Goal: Task Accomplishment & Management: Manage account settings

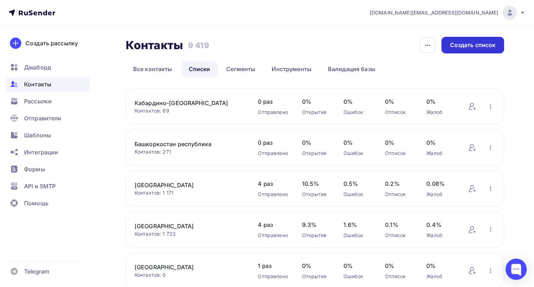
click at [480, 48] on div "Создать список" at bounding box center [473, 45] width 46 height 8
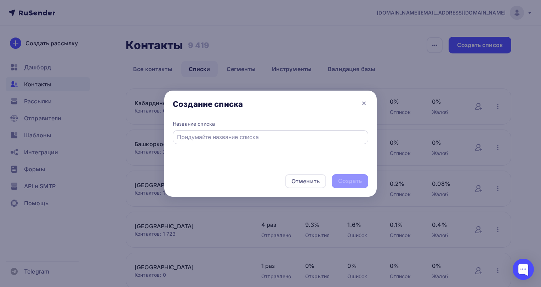
click at [214, 139] on input "text" at bounding box center [270, 137] width 187 height 9
click at [202, 136] on input "text" at bounding box center [270, 137] width 187 height 9
type input "Театры"
click at [347, 179] on div "Создать" at bounding box center [350, 181] width 24 height 8
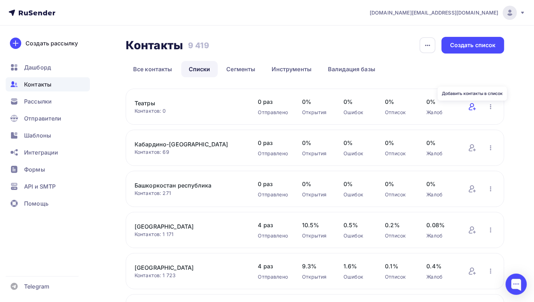
click at [473, 107] on icon at bounding box center [472, 106] width 9 height 9
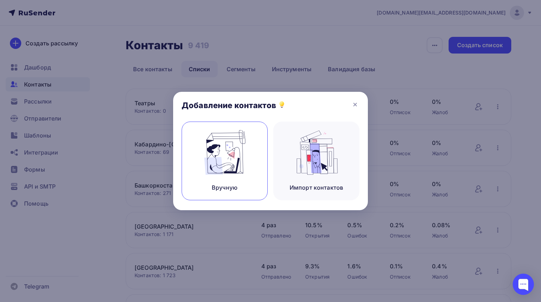
click at [226, 160] on img at bounding box center [224, 152] width 47 height 45
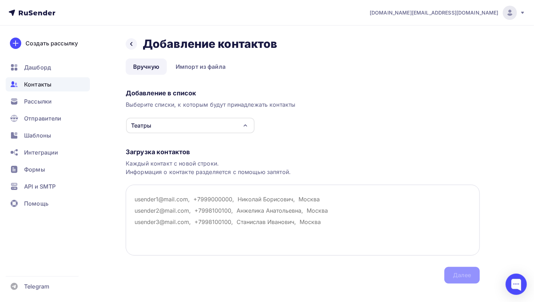
paste textarea "[EMAIL_ADDRESS][DOMAIN_NAME] [EMAIL_ADDRESS][DOMAIN_NAME] [EMAIL_ADDRESS][DOMAI…"
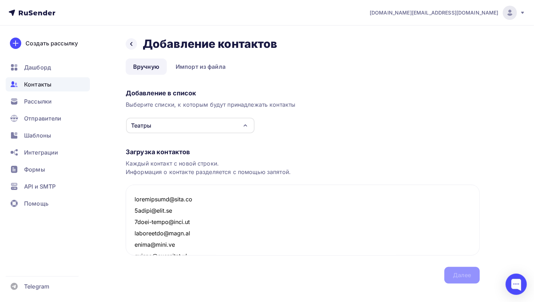
scroll to position [7133, 0]
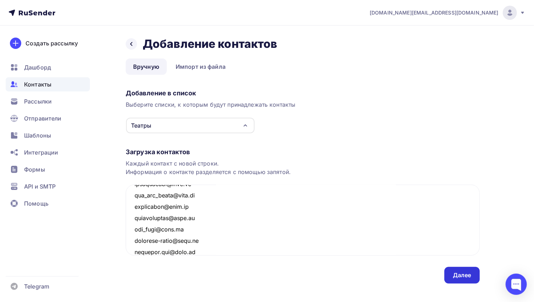
type textarea "[EMAIL_ADDRESS][DOMAIN_NAME] [EMAIL_ADDRESS][DOMAIN_NAME] [EMAIL_ADDRESS][DOMAI…"
click at [455, 272] on div "Далее" at bounding box center [462, 275] width 18 height 8
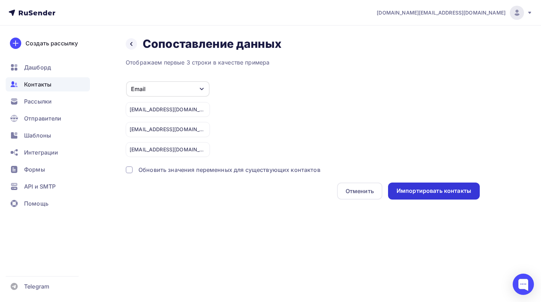
click at [426, 190] on div "Импортировать контакты" at bounding box center [434, 191] width 75 height 8
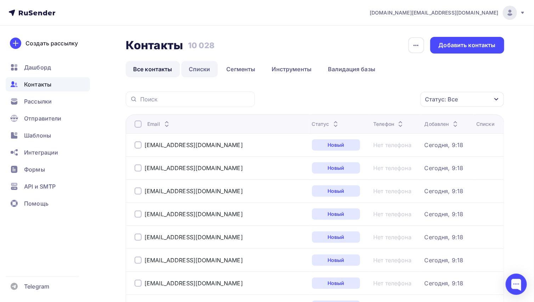
click at [198, 68] on link "Списки" at bounding box center [199, 69] width 36 height 16
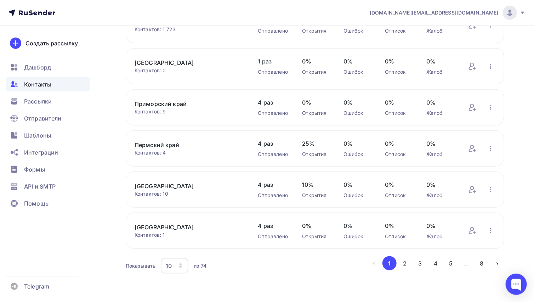
scroll to position [247, 0]
click at [177, 267] on div "10" at bounding box center [175, 265] width 28 height 16
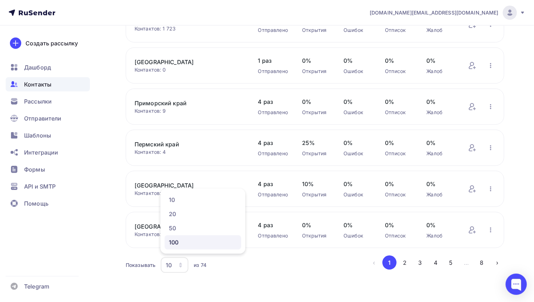
click at [180, 244] on div "100" at bounding box center [203, 242] width 68 height 9
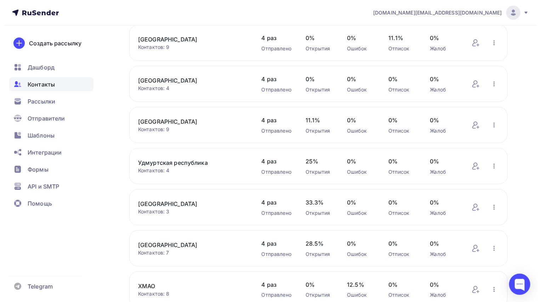
scroll to position [1522, 0]
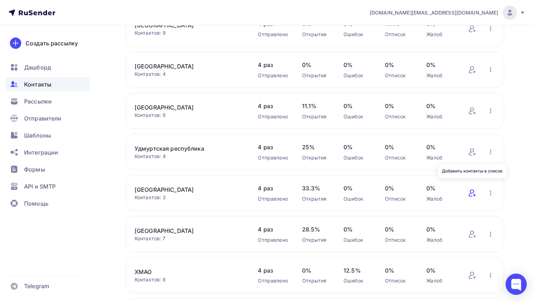
click at [474, 195] on icon at bounding box center [475, 195] width 2 height 0
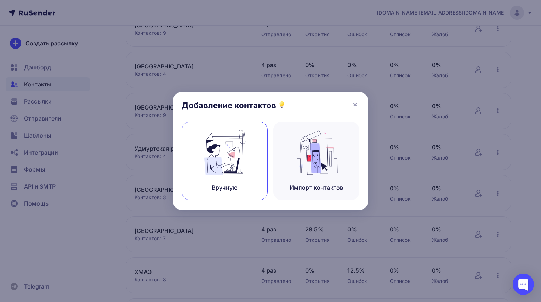
click at [237, 170] on img at bounding box center [224, 152] width 47 height 45
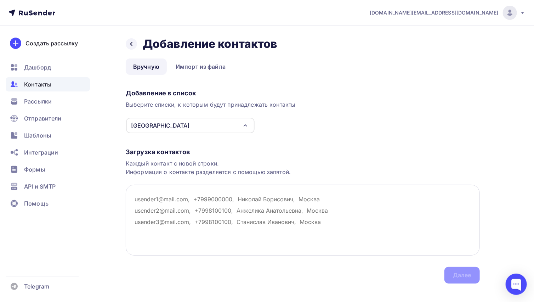
paste textarea "[EMAIL_ADDRESS][DOMAIN_NAME] [EMAIL_ADDRESS][DOMAIN_NAME] [EMAIL_ADDRESS][DOMAI…"
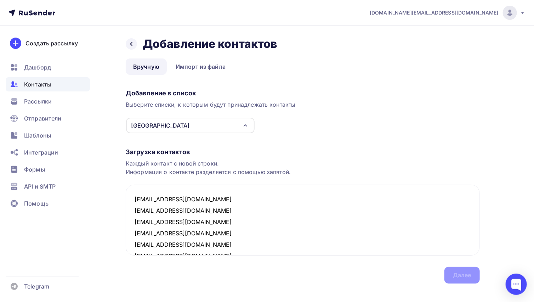
scroll to position [253, 0]
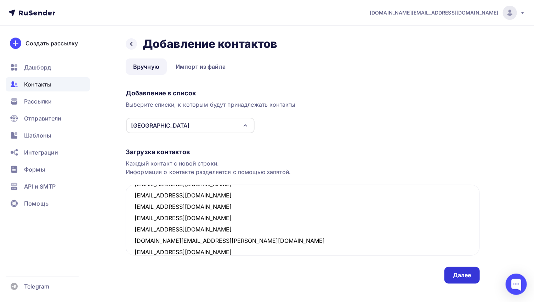
type textarea "[EMAIL_ADDRESS][DOMAIN_NAME] [EMAIL_ADDRESS][DOMAIN_NAME] [EMAIL_ADDRESS][DOMAI…"
click at [462, 272] on div "Далее" at bounding box center [462, 275] width 18 height 8
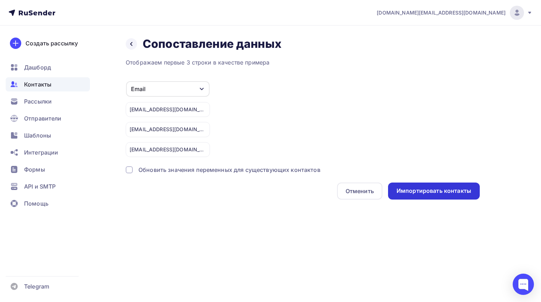
click at [465, 187] on div "Импортировать контакты" at bounding box center [434, 191] width 75 height 8
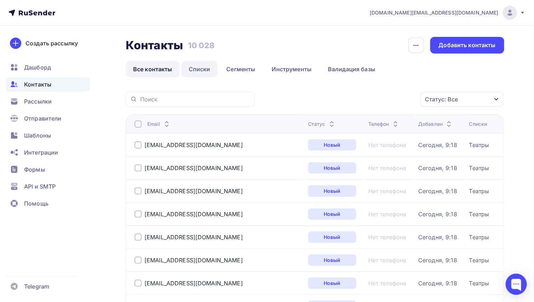
click at [197, 68] on link "Списки" at bounding box center [199, 69] width 36 height 16
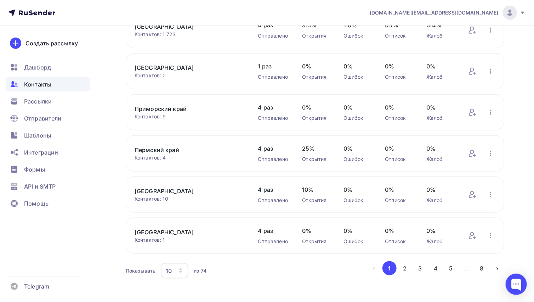
scroll to position [247, 0]
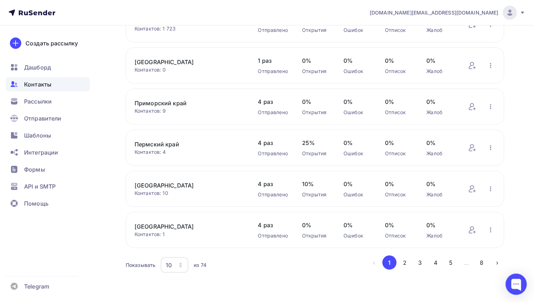
click at [174, 264] on div "10" at bounding box center [175, 265] width 28 height 16
click at [174, 241] on div "100" at bounding box center [203, 242] width 68 height 9
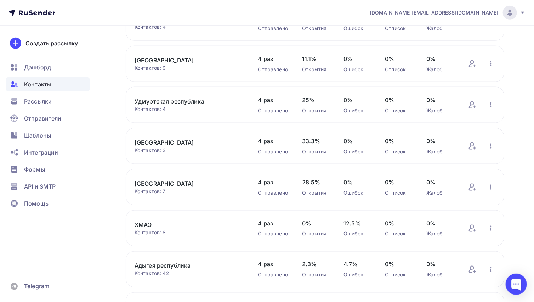
scroll to position [1616, 0]
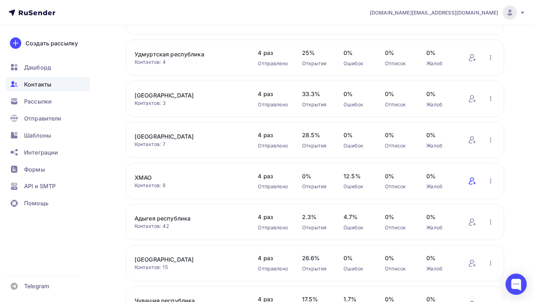
click at [470, 177] on icon at bounding box center [472, 181] width 9 height 9
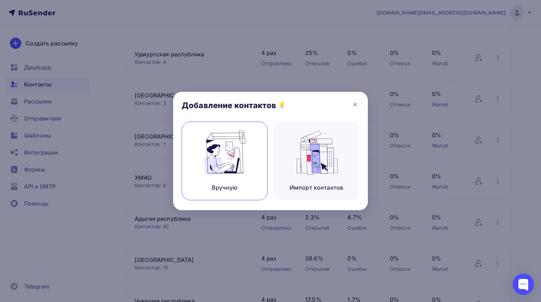
click at [203, 156] on img at bounding box center [224, 152] width 47 height 45
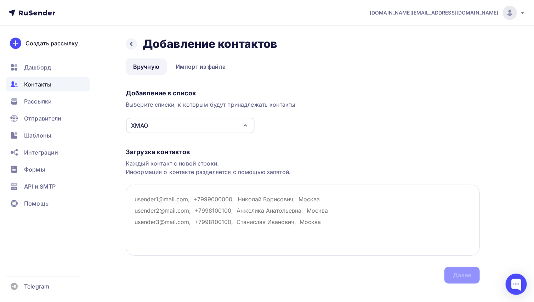
paste textarea "[EMAIL_ADDRESS][DOMAIN_NAME] [EMAIL_ADDRESS][DOMAIN_NAME] [EMAIL_ADDRESS][DOMAI…"
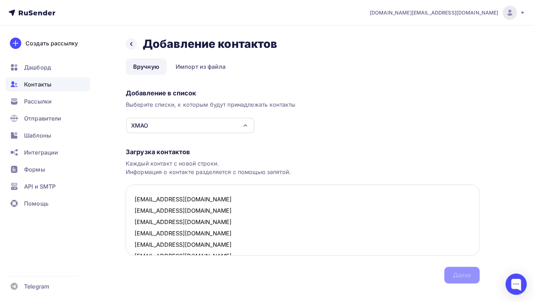
scroll to position [423, 0]
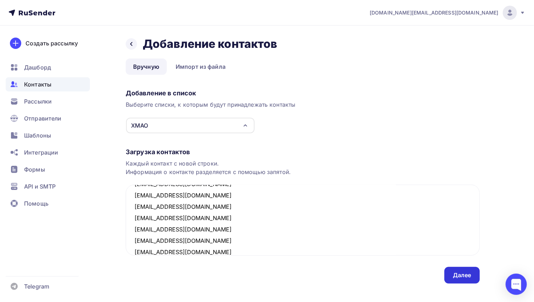
type textarea "[EMAIL_ADDRESS][DOMAIN_NAME] [EMAIL_ADDRESS][DOMAIN_NAME] [EMAIL_ADDRESS][DOMAI…"
click at [455, 270] on div "Далее" at bounding box center [462, 275] width 35 height 17
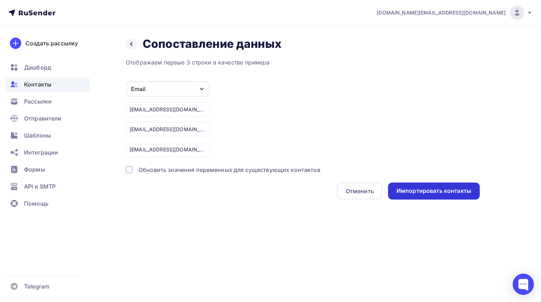
click at [413, 189] on div "Импортировать контакты" at bounding box center [434, 191] width 75 height 8
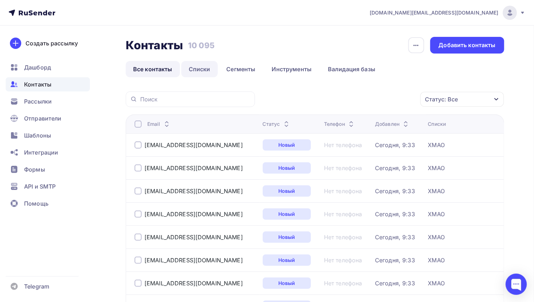
click at [197, 69] on link "Списки" at bounding box center [199, 69] width 36 height 16
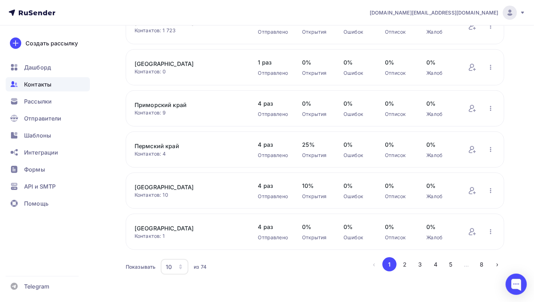
scroll to position [247, 0]
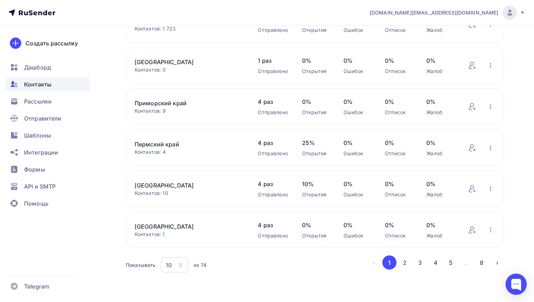
click at [170, 263] on div "10" at bounding box center [169, 265] width 6 height 9
click at [170, 244] on div "100" at bounding box center [203, 242] width 68 height 9
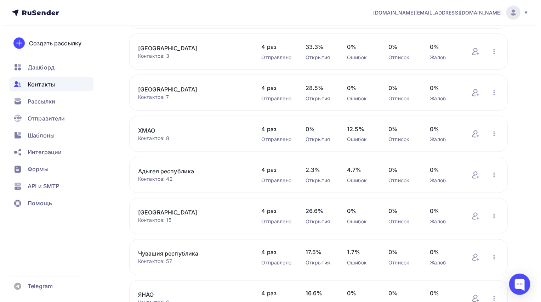
scroll to position [1710, 0]
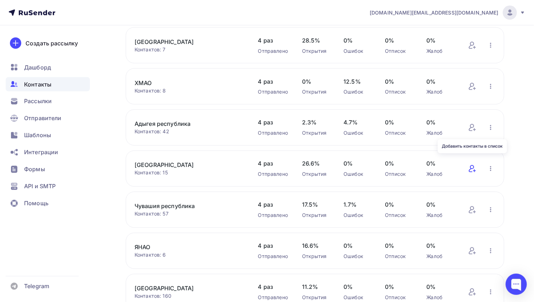
click at [473, 164] on icon at bounding box center [472, 168] width 9 height 9
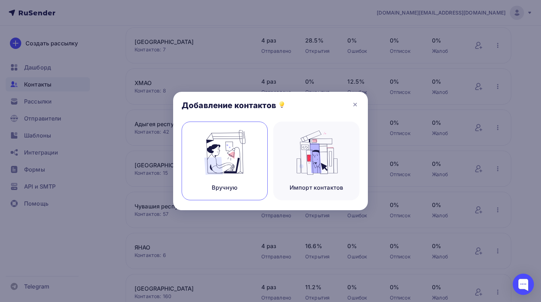
click at [225, 153] on img at bounding box center [224, 152] width 47 height 45
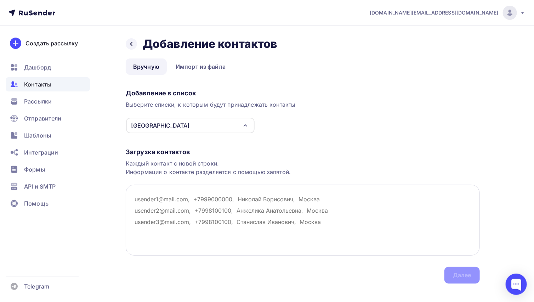
paste textarea "[EMAIL_ADDRESS][DOMAIN_NAME] [EMAIL_ADDRESS][DOMAIN_NAME] [EMAIL_ADDRESS][DOMAI…"
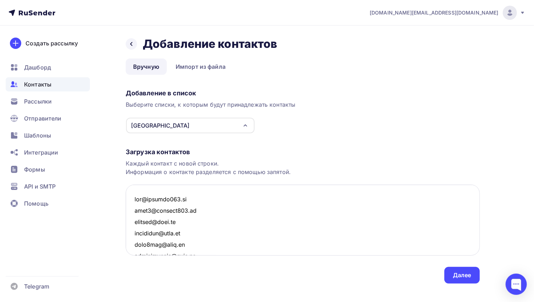
scroll to position [1205, 0]
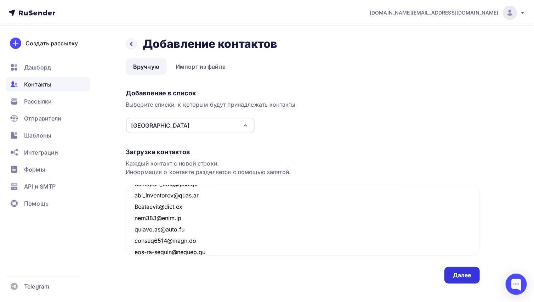
type textarea "[EMAIL_ADDRESS][DOMAIN_NAME] [EMAIL_ADDRESS][DOMAIN_NAME] [EMAIL_ADDRESS][DOMAI…"
click at [454, 274] on div "Далее" at bounding box center [462, 275] width 18 height 8
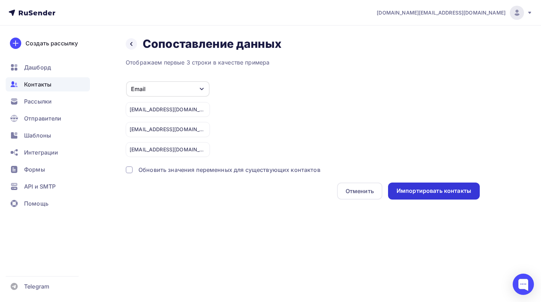
click at [433, 189] on div "Импортировать контакты" at bounding box center [434, 191] width 75 height 8
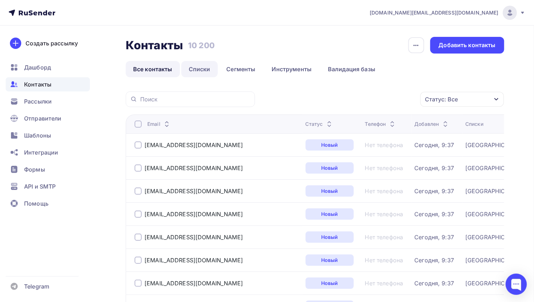
click at [199, 69] on link "Списки" at bounding box center [199, 69] width 36 height 16
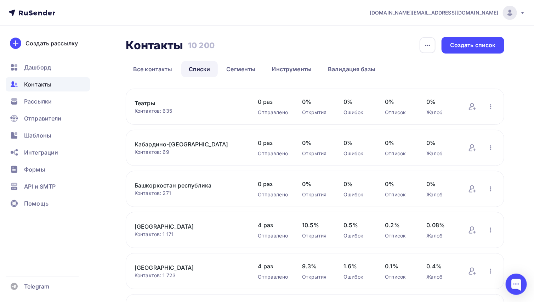
click at [112, 230] on div "Контакты Контакты 10 200 10 200 История импорта Создать список Все контакты Спи…" at bounding box center [267, 288] width 534 height 524
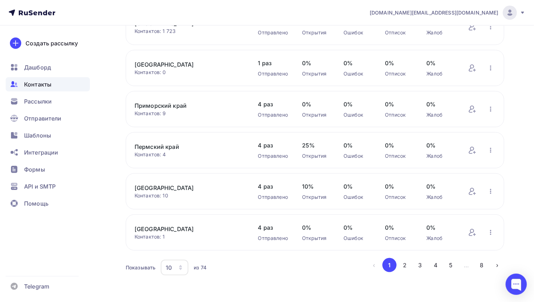
scroll to position [247, 0]
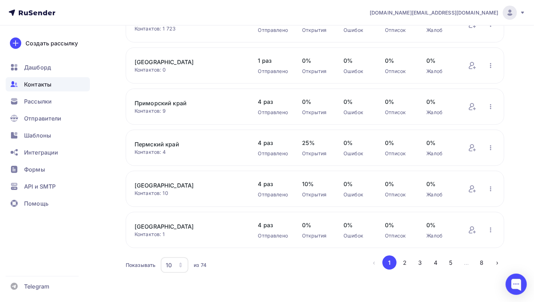
click at [172, 264] on div "10" at bounding box center [175, 265] width 28 height 16
click at [174, 244] on div "100" at bounding box center [203, 242] width 68 height 9
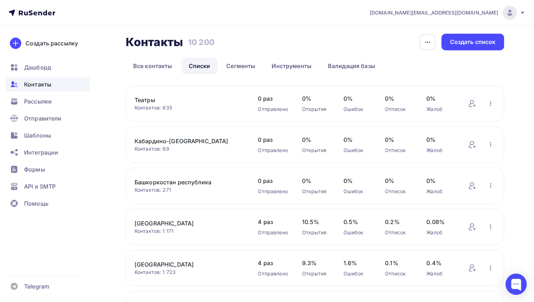
scroll to position [0, 0]
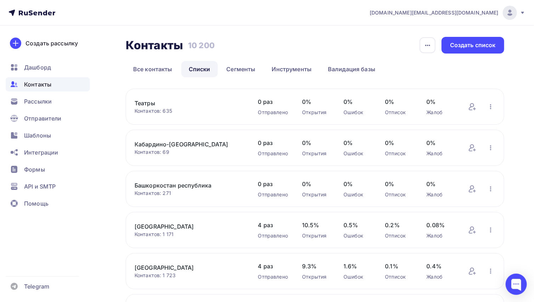
click at [192, 67] on link "Списки" at bounding box center [199, 69] width 36 height 16
click at [158, 69] on link "Все контакты" at bounding box center [153, 69] width 54 height 16
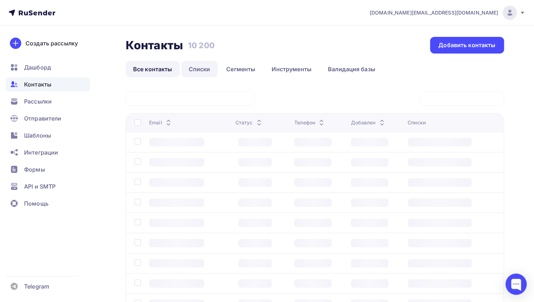
click at [196, 70] on link "Списки" at bounding box center [199, 69] width 36 height 16
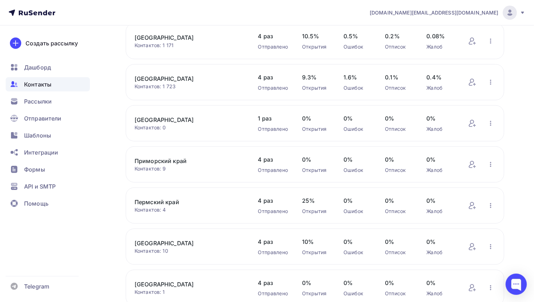
scroll to position [247, 0]
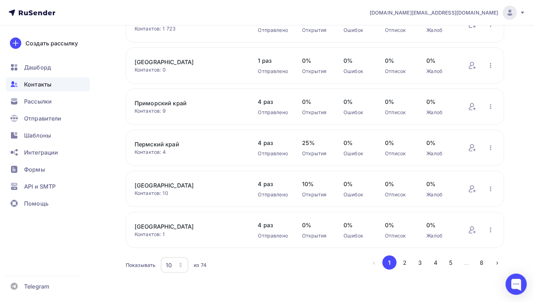
click at [174, 265] on div "10" at bounding box center [175, 265] width 28 height 16
click at [175, 241] on div "100" at bounding box center [203, 242] width 68 height 9
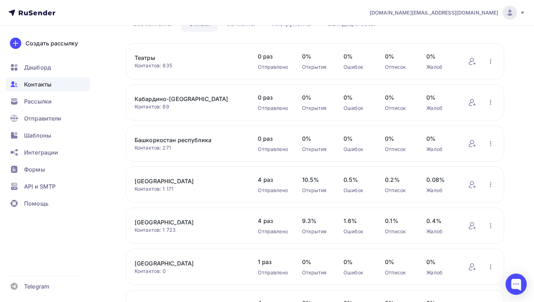
scroll to position [0, 0]
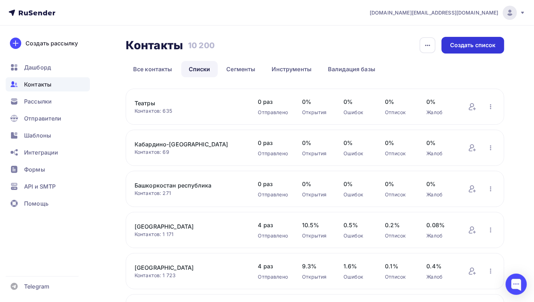
click at [466, 46] on div "Создать список" at bounding box center [473, 45] width 46 height 8
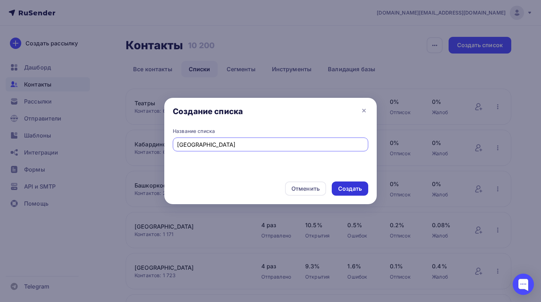
type input "[GEOGRAPHIC_DATA]"
click at [346, 190] on div "Создать" at bounding box center [350, 189] width 24 height 8
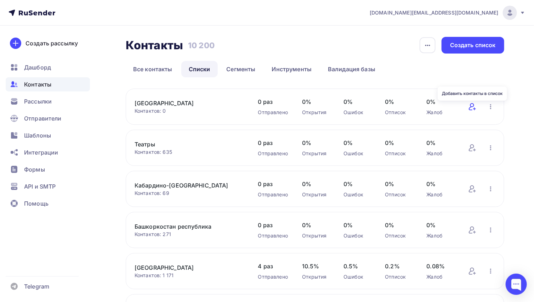
click at [474, 108] on icon at bounding box center [472, 106] width 9 height 9
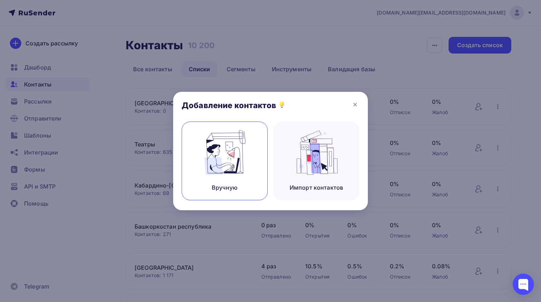
click at [256, 162] on div "Вручную" at bounding box center [225, 160] width 86 height 79
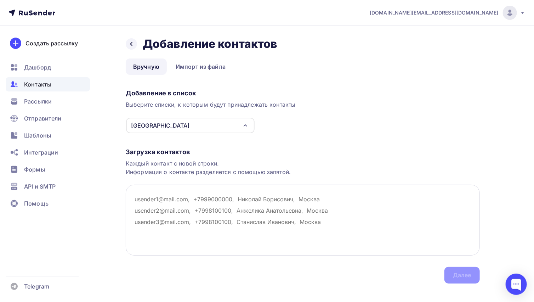
click at [170, 196] on textarea at bounding box center [303, 220] width 354 height 71
paste textarea "[EMAIL_ADDRESS][DOMAIN_NAME] [DOMAIN_NAME][EMAIL_ADDRESS][DOMAIN_NAME] [EMAIL_A…"
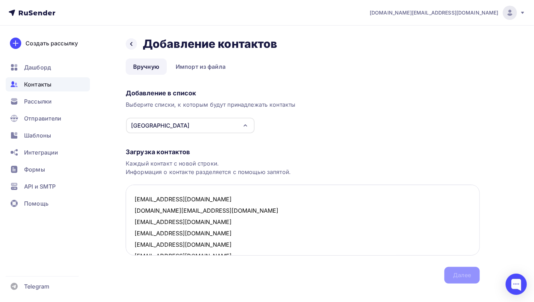
scroll to position [129, 0]
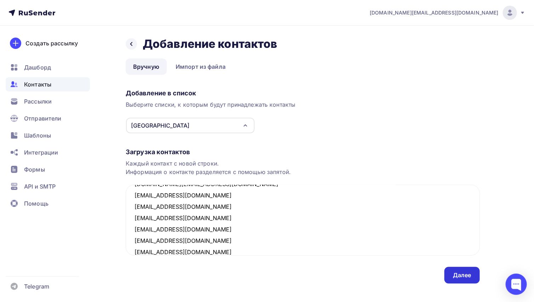
type textarea "[EMAIL_ADDRESS][DOMAIN_NAME] [DOMAIN_NAME][EMAIL_ADDRESS][DOMAIN_NAME] [EMAIL_A…"
click at [464, 276] on div "Далее" at bounding box center [462, 275] width 18 height 8
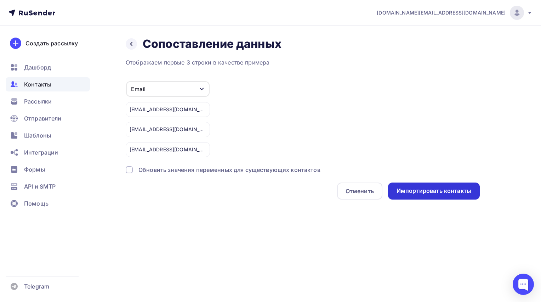
click at [426, 189] on div "Импортировать контакты" at bounding box center [434, 191] width 75 height 8
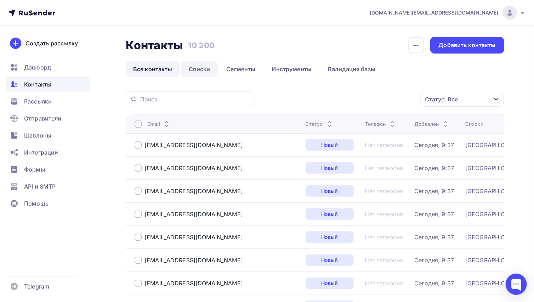
click at [197, 68] on link "Списки" at bounding box center [199, 69] width 36 height 16
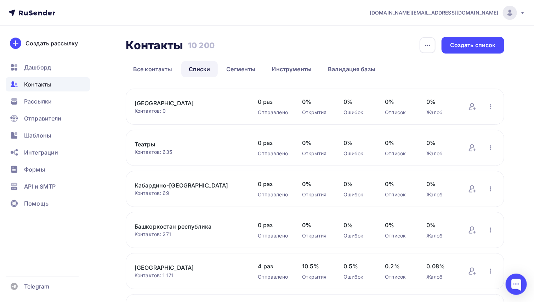
click at [109, 125] on div "Контакты Контакты 10 200 10 200 История импорта Создать список Все контакты Спи…" at bounding box center [267, 288] width 534 height 524
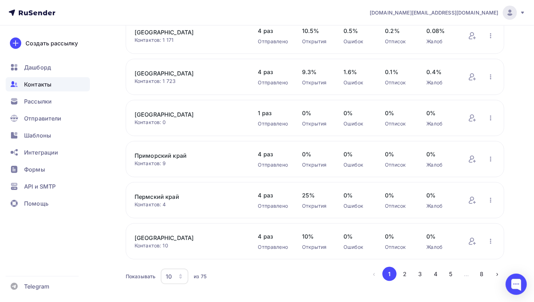
scroll to position [236, 0]
click at [178, 275] on icon "button" at bounding box center [181, 276] width 6 height 6
click at [174, 254] on div "100" at bounding box center [203, 253] width 68 height 9
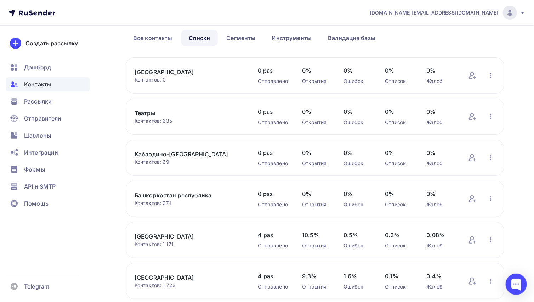
scroll to position [0, 0]
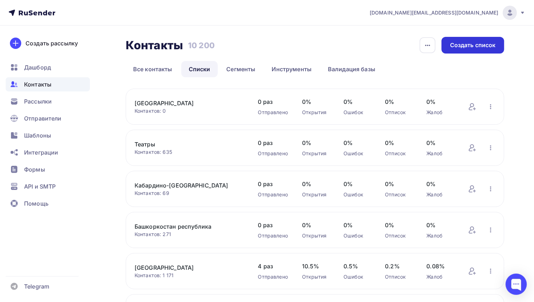
click at [485, 46] on div "Создать список" at bounding box center [473, 45] width 46 height 8
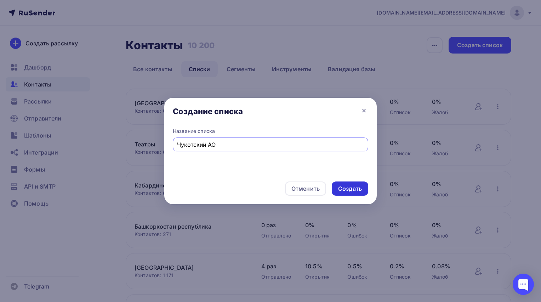
type input "Чукотский АО"
click at [350, 189] on div "Создать" at bounding box center [350, 189] width 24 height 8
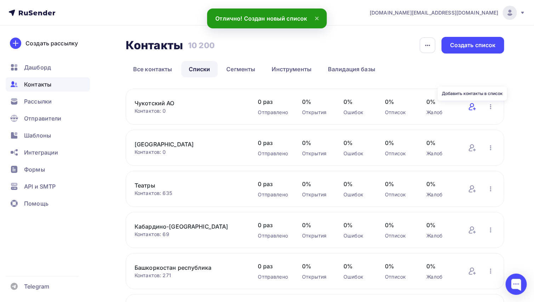
click at [472, 105] on icon at bounding box center [472, 106] width 9 height 9
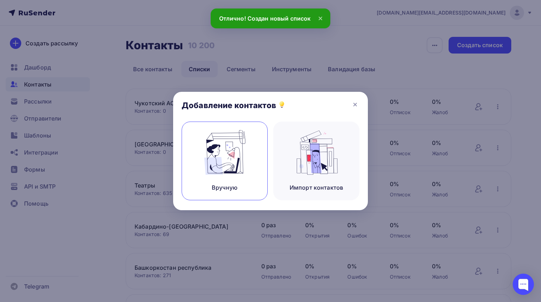
click at [244, 160] on img at bounding box center [224, 152] width 47 height 45
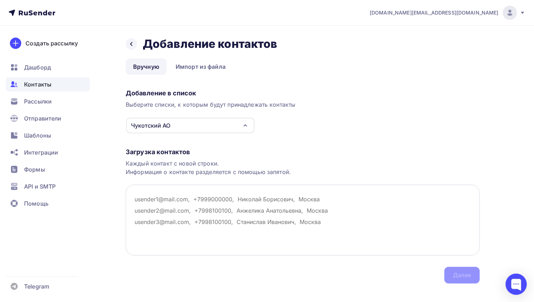
click at [180, 209] on textarea at bounding box center [303, 220] width 354 height 71
paste textarea "[EMAIL_ADDRESS][DOMAIN_NAME] [EMAIL_ADDRESS][DOMAIN_NAME] [EMAIL_ADDRESS][DOMAI…"
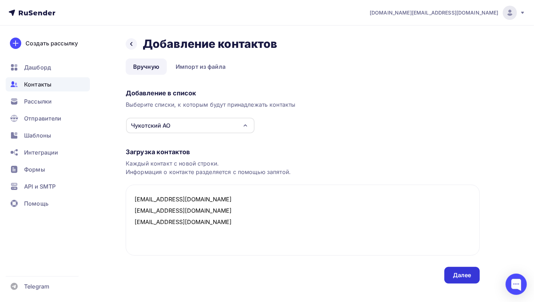
type textarea "[EMAIL_ADDRESS][DOMAIN_NAME] [EMAIL_ADDRESS][DOMAIN_NAME] [EMAIL_ADDRESS][DOMAI…"
click at [455, 279] on div "Далее" at bounding box center [462, 275] width 35 height 17
click at [452, 270] on div "Далее" at bounding box center [462, 275] width 35 height 17
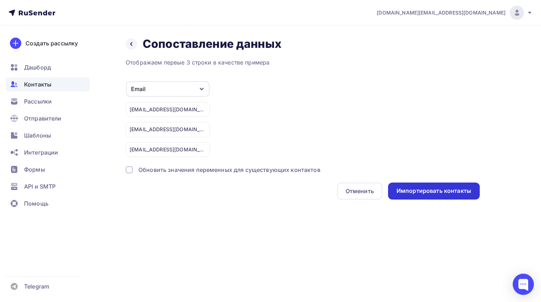
click at [416, 192] on div "Импортировать контакты" at bounding box center [434, 191] width 75 height 8
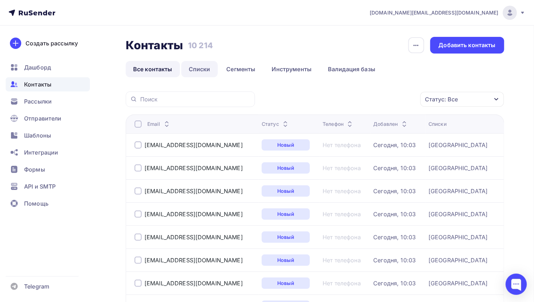
click at [200, 69] on link "Списки" at bounding box center [199, 69] width 36 height 16
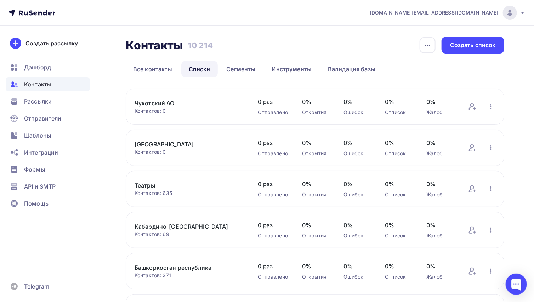
click at [113, 229] on div "Контакты Контакты 10 214 10 214 История импорта Создать список Все контакты Спи…" at bounding box center [267, 288] width 534 height 524
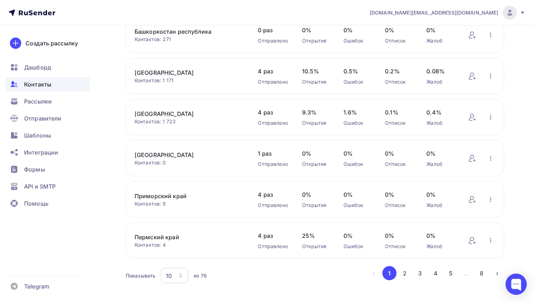
scroll to position [247, 0]
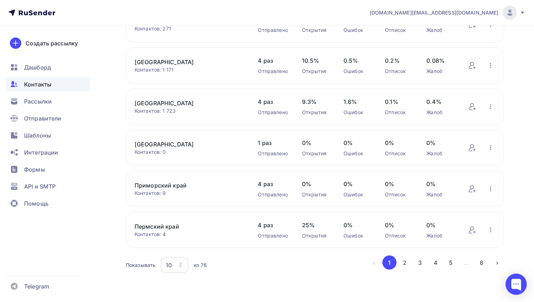
click at [172, 261] on div "10" at bounding box center [175, 265] width 28 height 16
click at [175, 240] on div "100" at bounding box center [203, 242] width 68 height 9
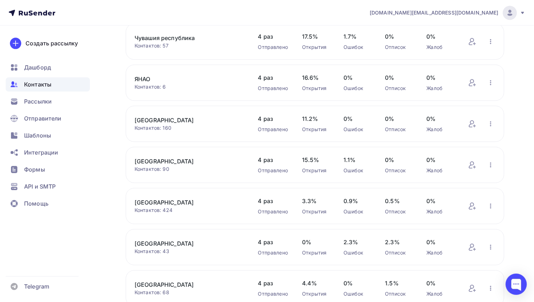
scroll to position [1947, 0]
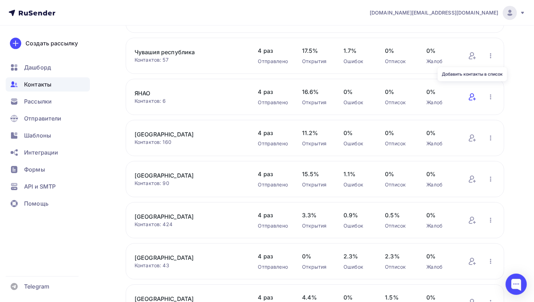
click at [471, 92] on icon at bounding box center [472, 96] width 9 height 9
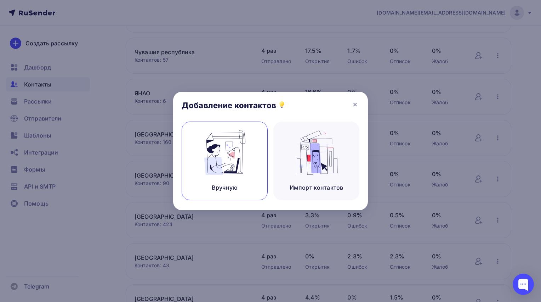
click at [230, 167] on img at bounding box center [224, 152] width 47 height 45
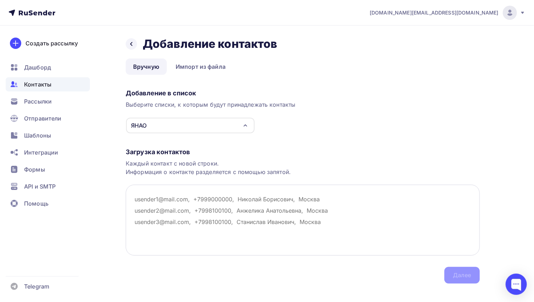
click at [147, 193] on textarea at bounding box center [303, 220] width 354 height 71
paste textarea "[EMAIL_ADDRESS][DOMAIN_NAME] [EMAIL_ADDRESS][DOMAIN_NAME] [EMAIL_ADDRESS][DOMAI…"
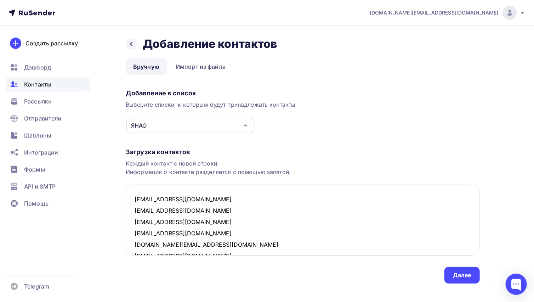
scroll to position [174, 0]
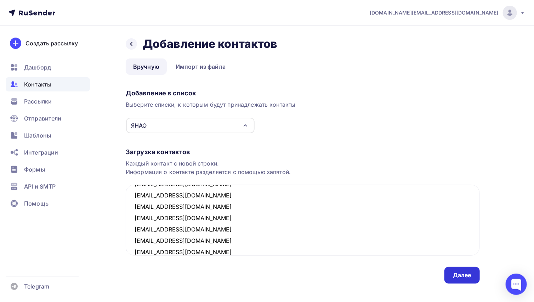
type textarea "[EMAIL_ADDRESS][DOMAIN_NAME] [EMAIL_ADDRESS][DOMAIN_NAME] [EMAIL_ADDRESS][DOMAI…"
click at [462, 277] on div "Далее" at bounding box center [462, 275] width 18 height 8
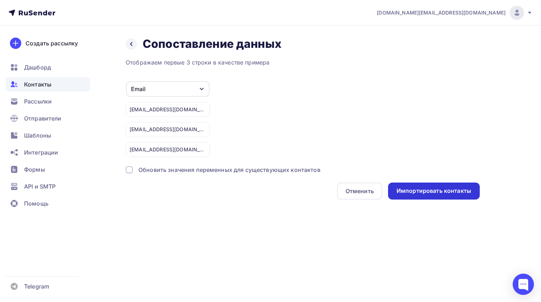
click at [443, 187] on div "Импортировать контакты" at bounding box center [434, 191] width 75 height 8
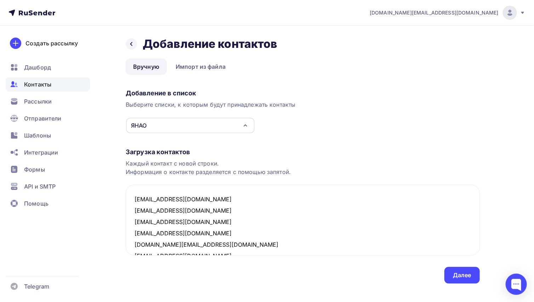
scroll to position [185, 0]
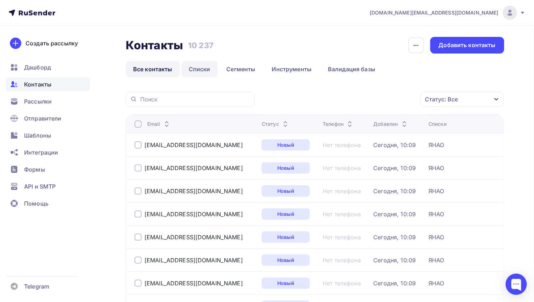
click at [197, 70] on link "Списки" at bounding box center [199, 69] width 36 height 16
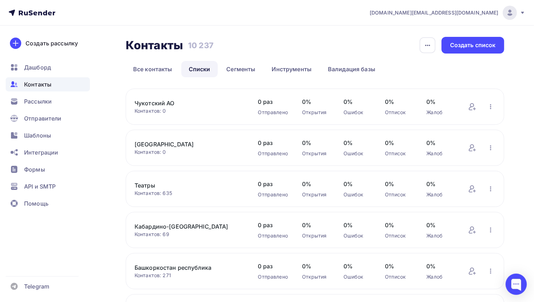
click at [117, 204] on div "Контакты Контакты 10 237 10 237 История импорта Создать список Все контакты Спи…" at bounding box center [267, 288] width 534 height 524
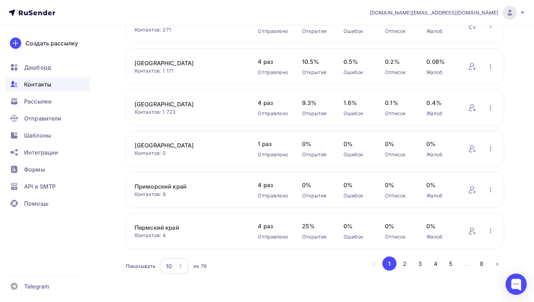
scroll to position [247, 0]
click at [173, 262] on div "10" at bounding box center [175, 265] width 28 height 16
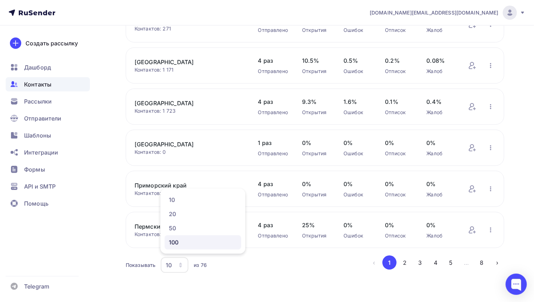
click at [171, 245] on div "100" at bounding box center [203, 242] width 68 height 9
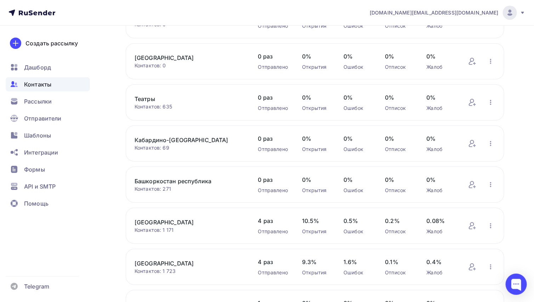
scroll to position [0, 0]
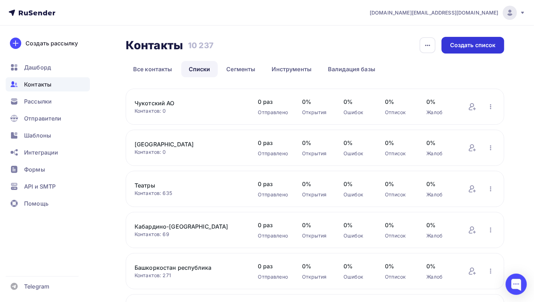
click at [480, 45] on div "Создать список" at bounding box center [473, 45] width 46 height 8
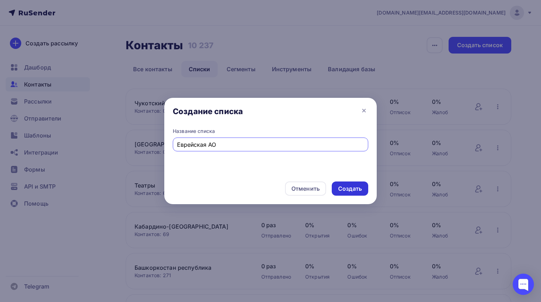
type input "Еврейская АО"
click at [354, 191] on div "Создать" at bounding box center [350, 189] width 24 height 8
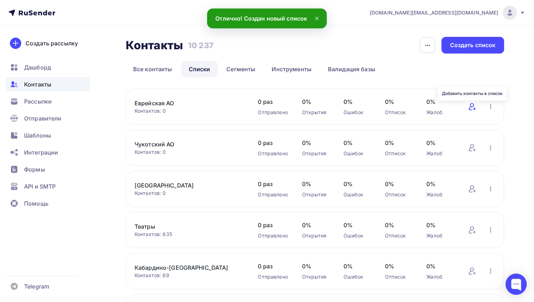
click at [473, 107] on icon at bounding box center [471, 106] width 5 height 7
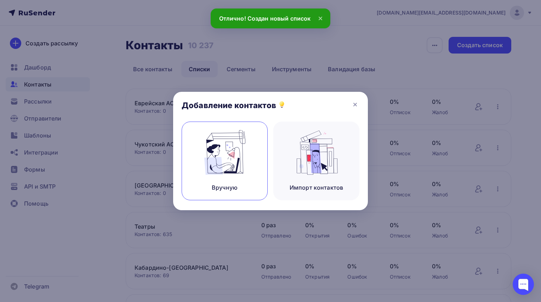
click at [241, 156] on img at bounding box center [224, 152] width 47 height 45
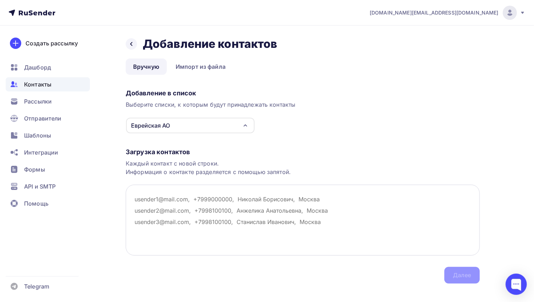
click at [160, 206] on textarea at bounding box center [303, 220] width 354 height 71
paste textarea "[EMAIL_ADDRESS][DOMAIN_NAME] [EMAIL_ADDRESS][DOMAIN_NAME] [EMAIL_ADDRESS][DOMAI…"
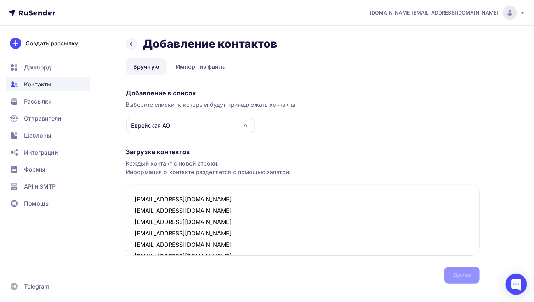
scroll to position [4, 0]
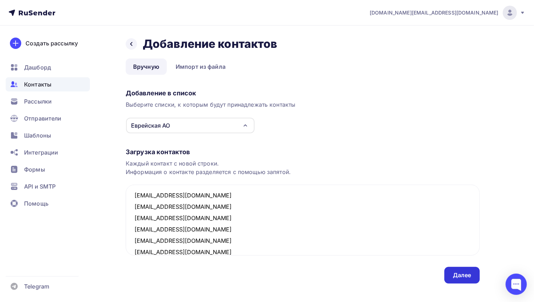
type textarea "[EMAIL_ADDRESS][DOMAIN_NAME] [EMAIL_ADDRESS][DOMAIN_NAME] [EMAIL_ADDRESS][DOMAI…"
click at [458, 272] on div "Далее" at bounding box center [462, 275] width 18 height 8
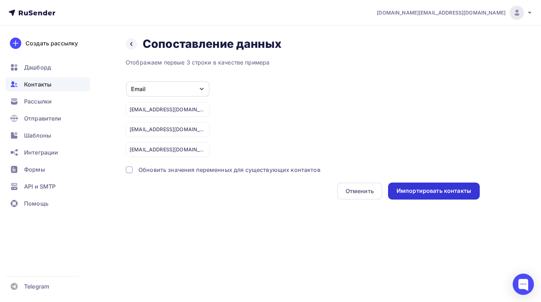
click at [465, 190] on div "Импортировать контакты" at bounding box center [434, 191] width 75 height 8
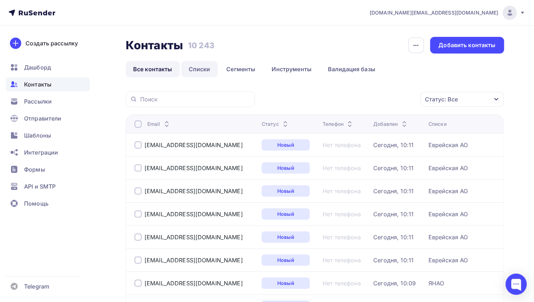
click at [197, 73] on link "Списки" at bounding box center [199, 69] width 36 height 16
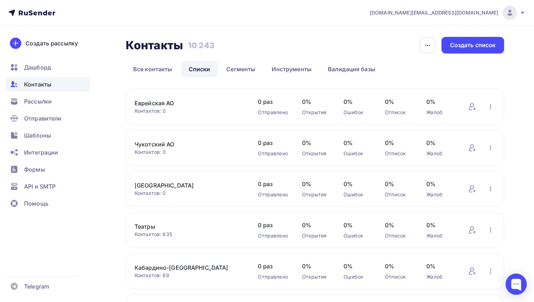
click at [113, 238] on div "Контакты Контакты 10 243 10 243 История импорта Создать список Все контакты Спи…" at bounding box center [267, 288] width 534 height 524
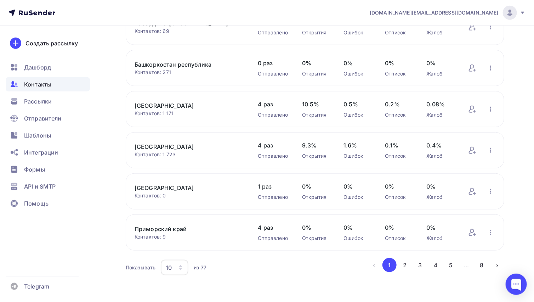
scroll to position [247, 0]
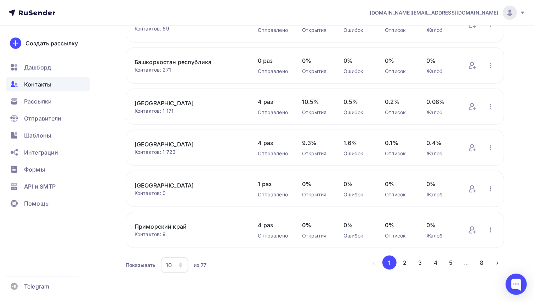
click at [174, 264] on div "10" at bounding box center [175, 265] width 28 height 16
click at [177, 242] on div "100" at bounding box center [203, 242] width 68 height 9
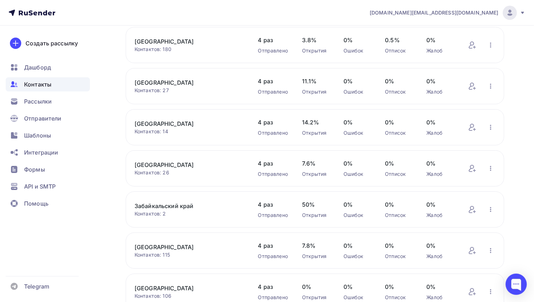
scroll to position [2372, 0]
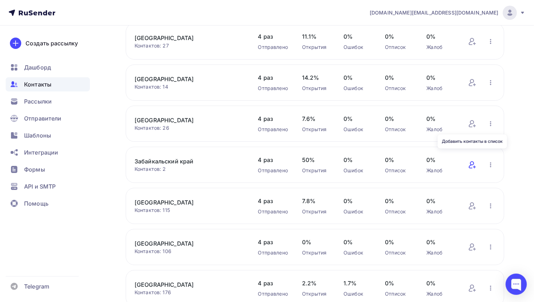
click at [474, 161] on icon at bounding box center [471, 164] width 5 height 7
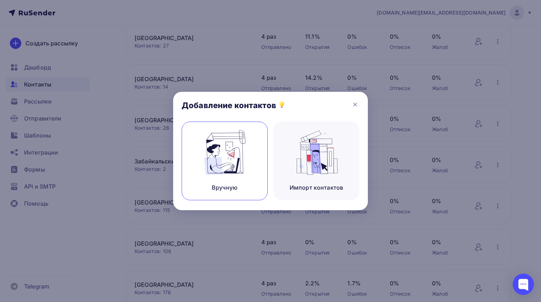
click at [248, 160] on img at bounding box center [224, 152] width 47 height 45
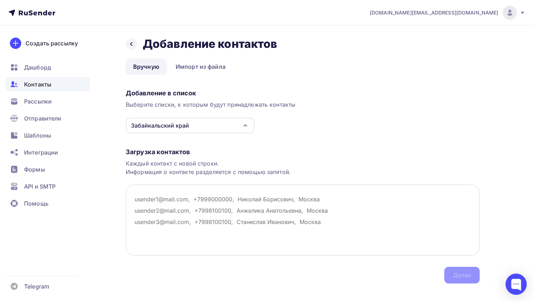
click at [169, 200] on textarea at bounding box center [303, 220] width 354 height 71
paste textarea "[EMAIL_ADDRESS][DOMAIN_NAME] [EMAIL_ADDRESS][DOMAIN_NAME] [EMAIL_ADDRESS][DOMAI…"
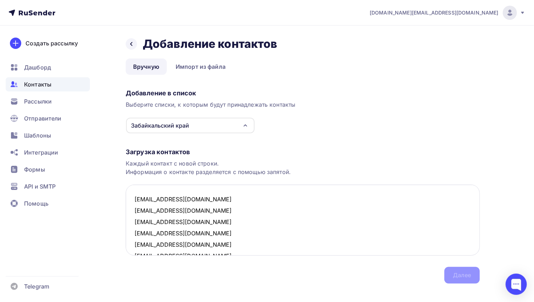
scroll to position [457, 0]
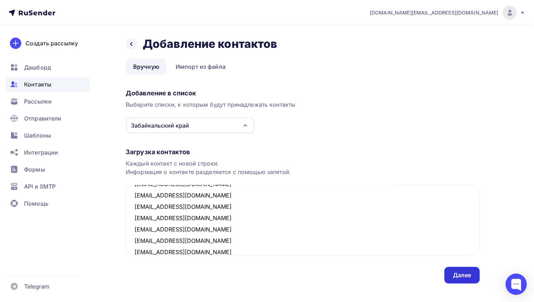
type textarea "[EMAIL_ADDRESS][DOMAIN_NAME] [EMAIL_ADDRESS][DOMAIN_NAME] [EMAIL_ADDRESS][DOMAI…"
click at [458, 275] on div "Далее" at bounding box center [462, 275] width 18 height 8
click at [465, 278] on div "Далее" at bounding box center [462, 275] width 18 height 8
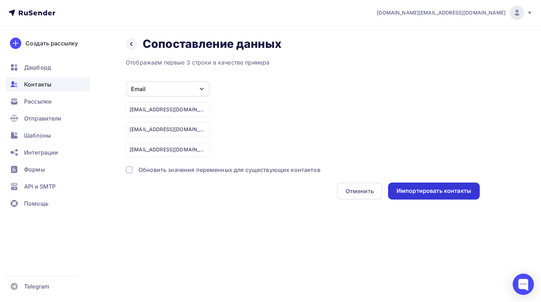
click at [412, 188] on div "Импортировать контакты" at bounding box center [434, 191] width 75 height 8
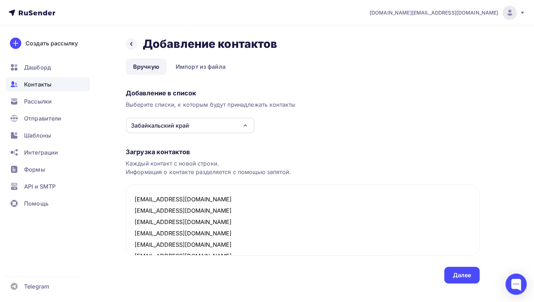
scroll to position [468, 0]
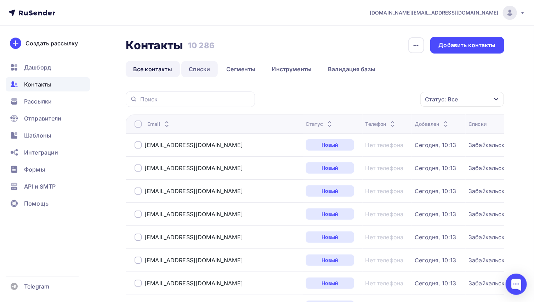
click at [197, 68] on link "Списки" at bounding box center [199, 69] width 36 height 16
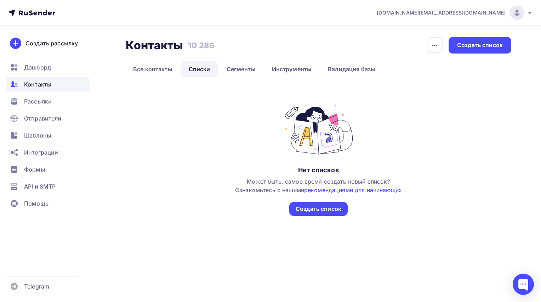
click at [202, 73] on link "Списки" at bounding box center [199, 69] width 36 height 16
click at [153, 66] on link "Все контакты" at bounding box center [153, 69] width 54 height 16
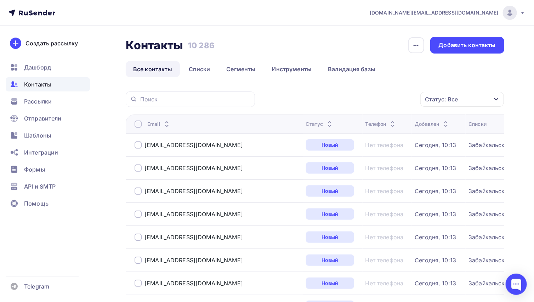
click at [462, 77] on ul "Все контакты Списки Сегменты Инструменты Валидация базы" at bounding box center [315, 69] width 379 height 16
click at [204, 69] on link "Списки" at bounding box center [199, 69] width 36 height 16
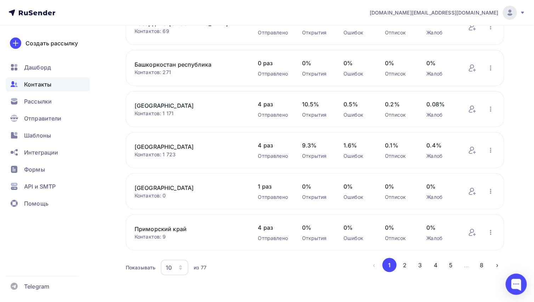
scroll to position [247, 0]
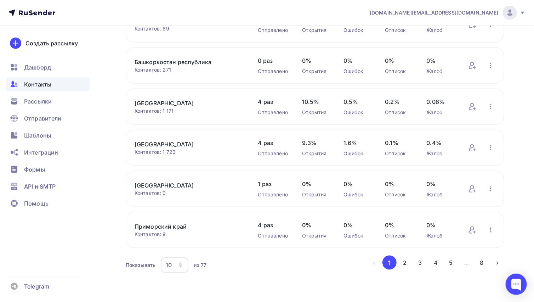
click at [177, 268] on div "10" at bounding box center [175, 265] width 28 height 16
click at [175, 242] on div "100" at bounding box center [203, 242] width 68 height 9
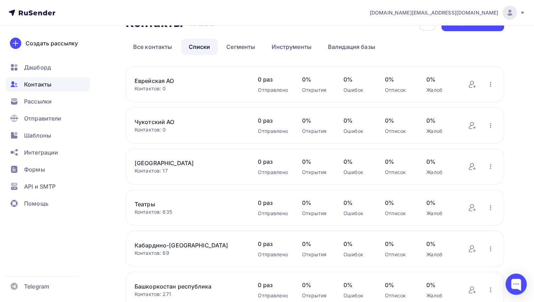
scroll to position [0, 0]
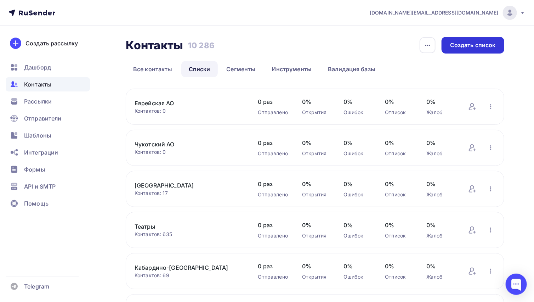
click at [466, 44] on div "Создать список" at bounding box center [473, 45] width 46 height 8
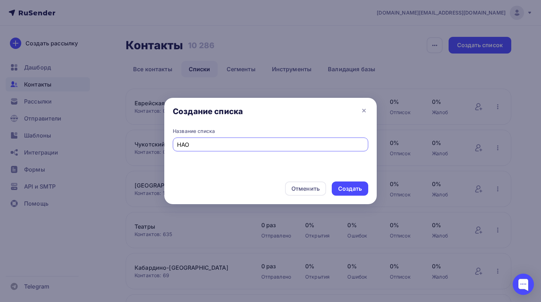
type input "НАО"
click at [351, 185] on div "Создать" at bounding box center [350, 189] width 24 height 8
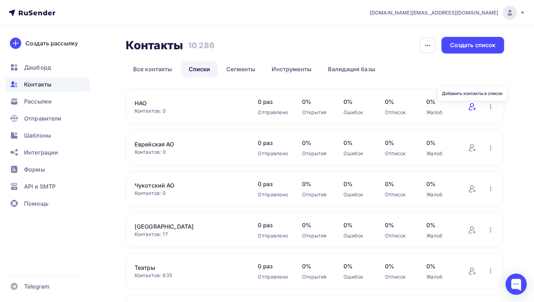
click at [472, 108] on icon at bounding box center [472, 106] width 9 height 9
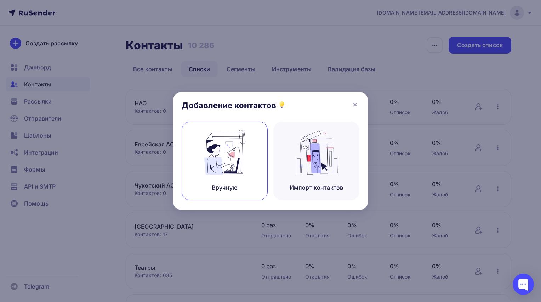
click at [239, 157] on img at bounding box center [224, 152] width 47 height 45
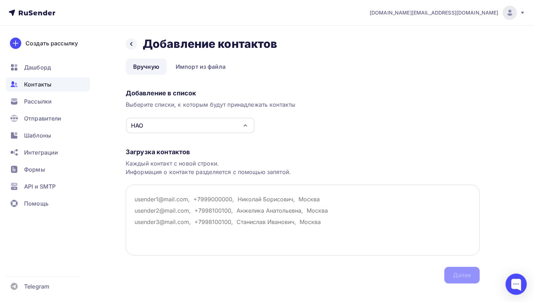
click at [171, 200] on textarea at bounding box center [303, 220] width 354 height 71
paste textarea "[EMAIL_ADDRESS][DOMAIN_NAME] [EMAIL_ADDRESS][DOMAIN_NAME] [EMAIL_ADDRESS][DOMAI…"
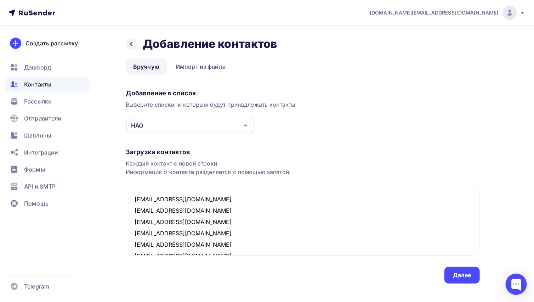
scroll to position [174, 0]
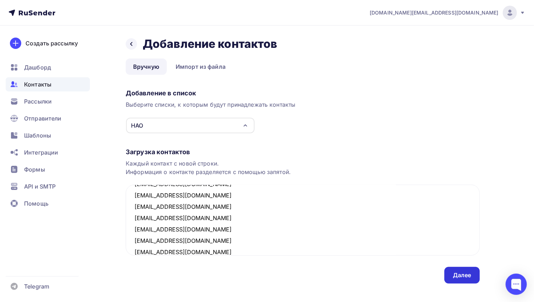
type textarea "[EMAIL_ADDRESS][DOMAIN_NAME] [EMAIL_ADDRESS][DOMAIN_NAME] [EMAIL_ADDRESS][DOMAI…"
click at [457, 276] on div "Далее" at bounding box center [462, 275] width 18 height 8
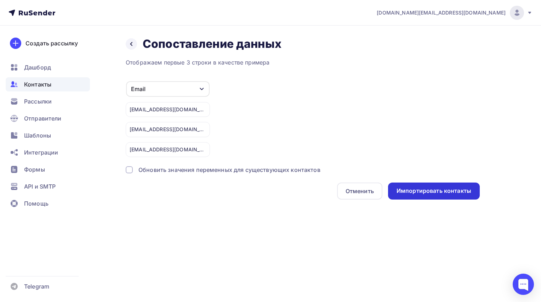
click at [415, 187] on div "Импортировать контакты" at bounding box center [434, 191] width 75 height 8
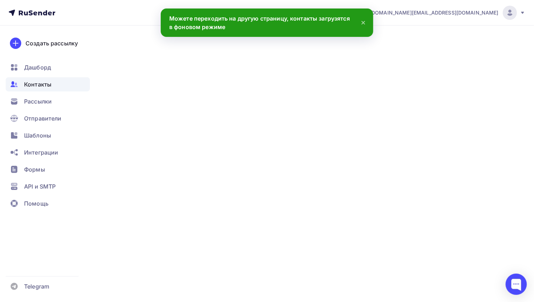
scroll to position [185, 0]
